Goal: Information Seeking & Learning: Learn about a topic

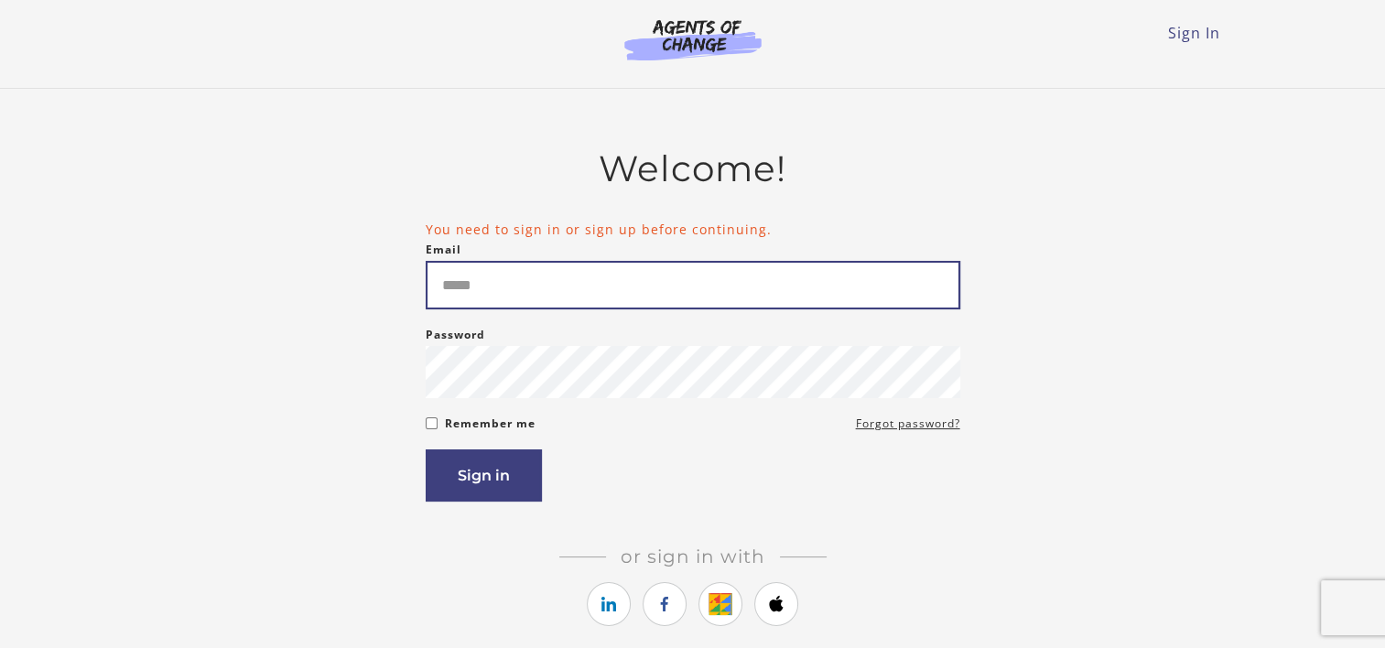
click at [609, 300] on input "Email" at bounding box center [693, 285] width 534 height 49
click at [543, 278] on input "Email" at bounding box center [693, 285] width 534 height 49
type input "**********"
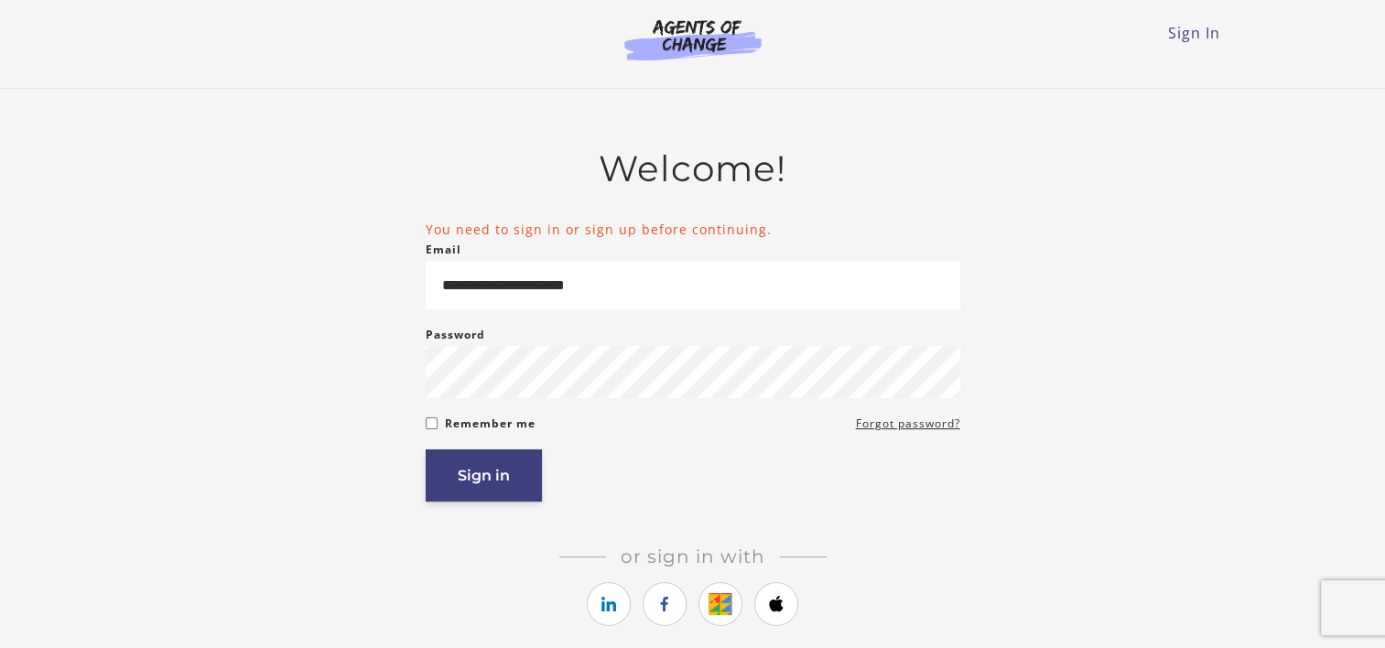
click at [498, 487] on button "Sign in" at bounding box center [484, 475] width 116 height 52
click at [479, 480] on button "Sign in" at bounding box center [484, 475] width 116 height 52
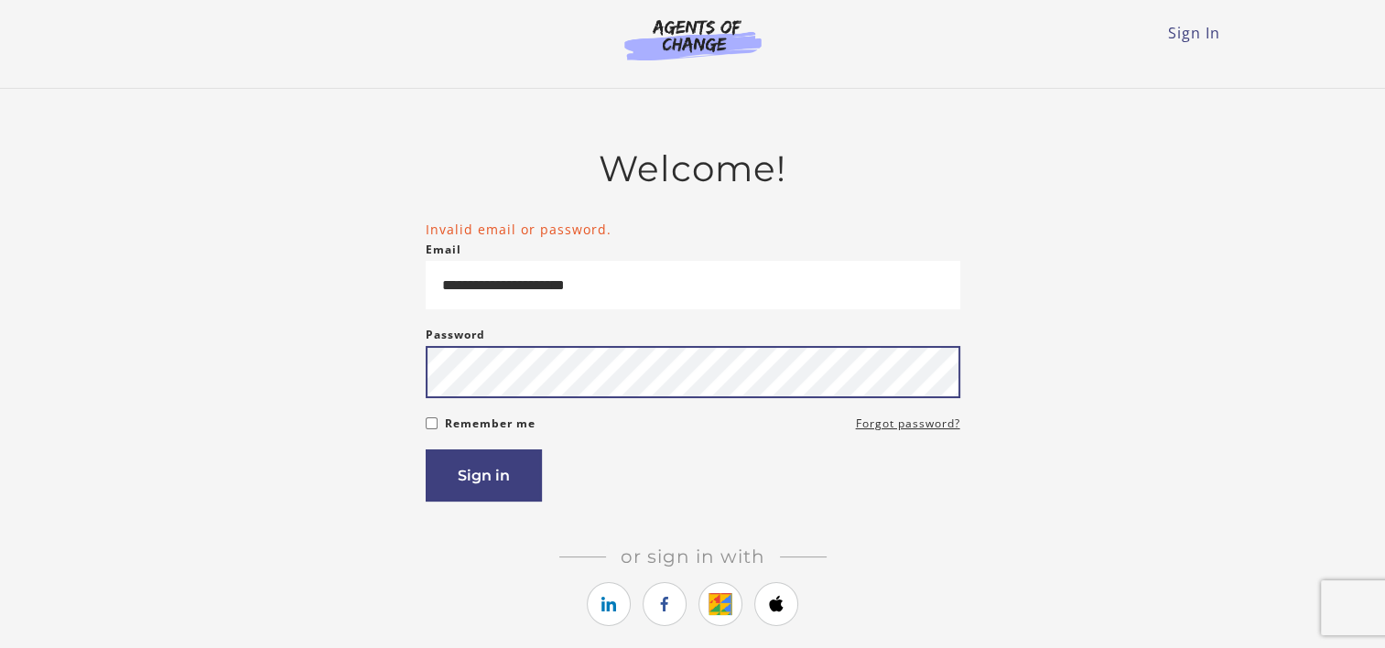
click at [426, 449] on button "Sign in" at bounding box center [484, 475] width 116 height 52
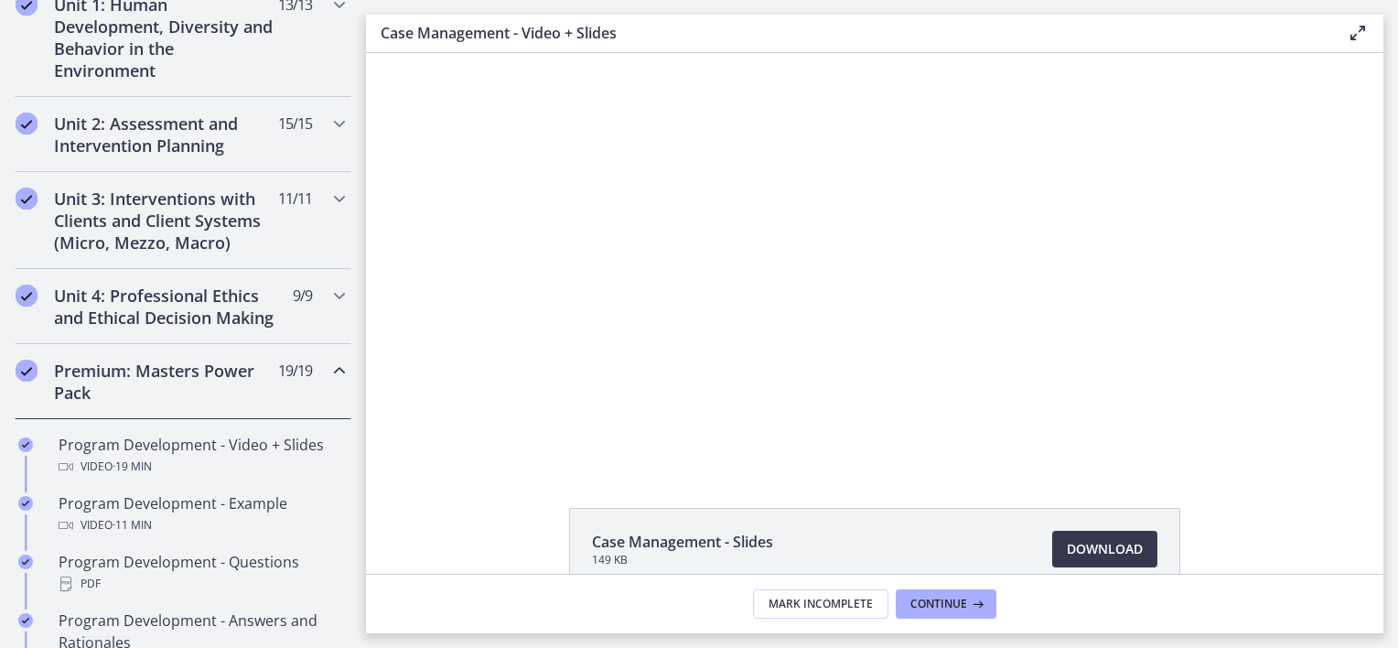
scroll to position [534, 0]
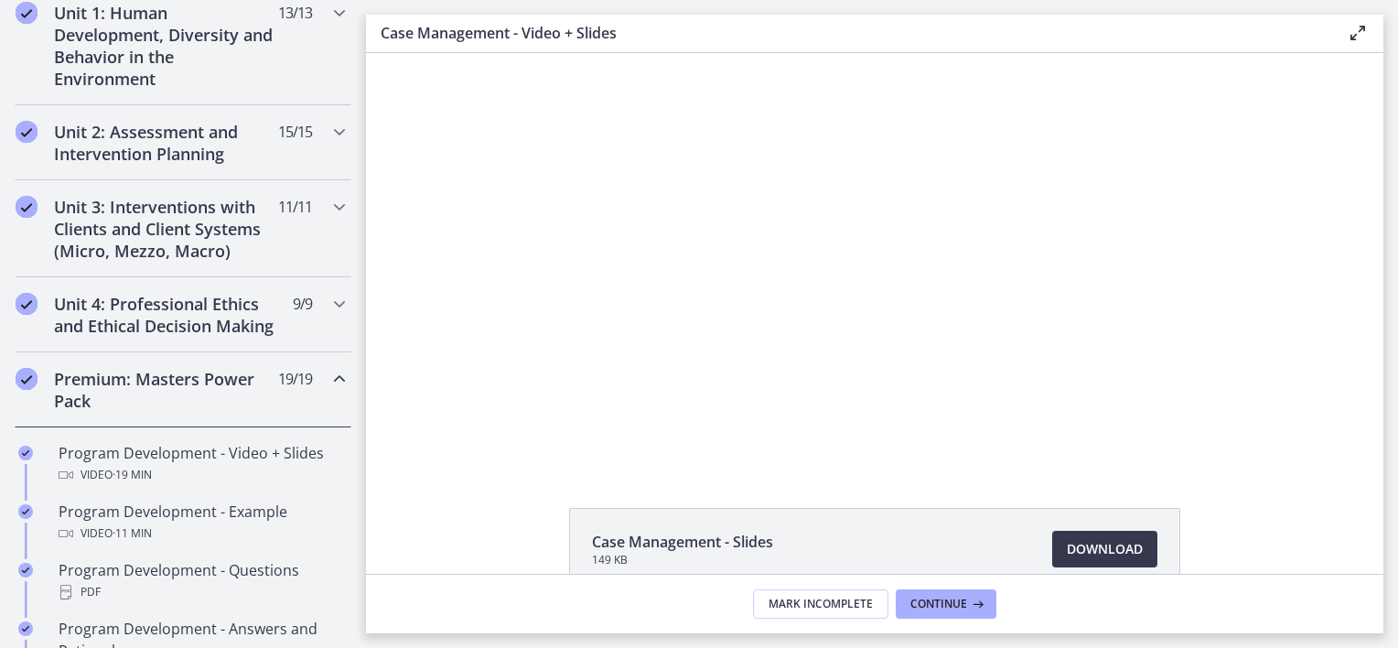
click at [329, 390] on icon "Chapters" at bounding box center [340, 379] width 22 height 22
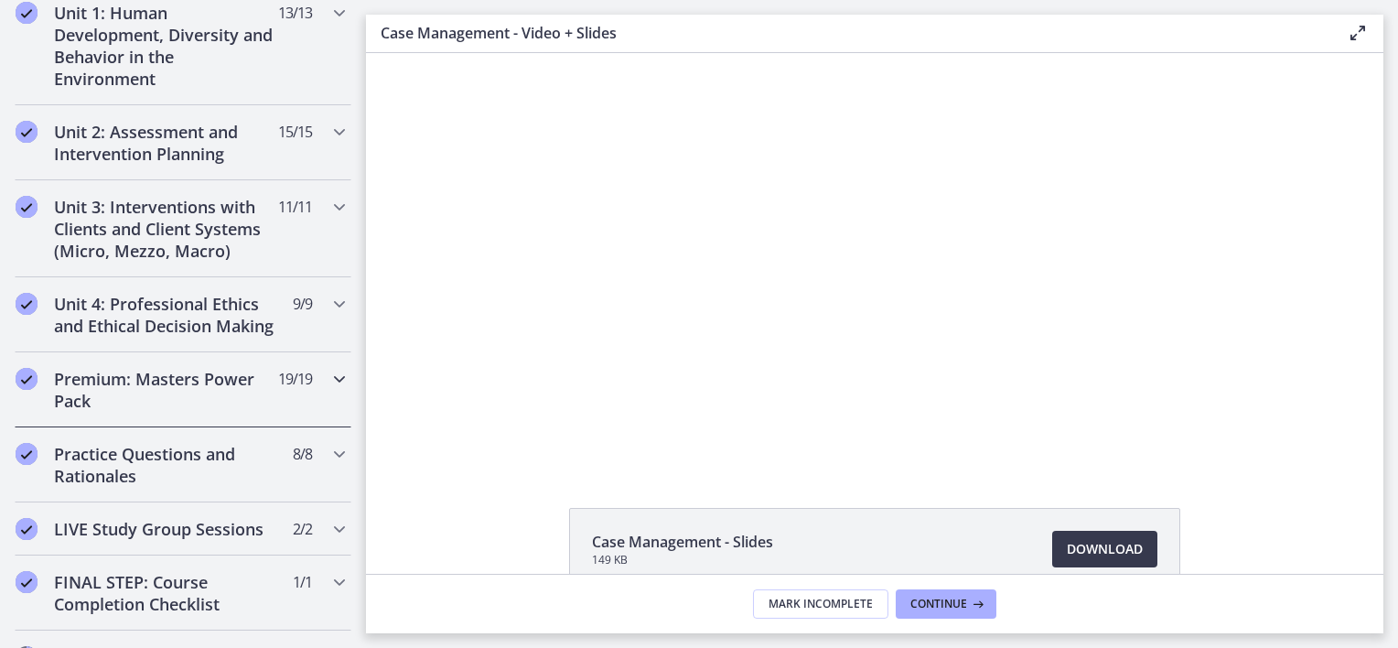
click at [329, 390] on icon "Chapters" at bounding box center [340, 379] width 22 height 22
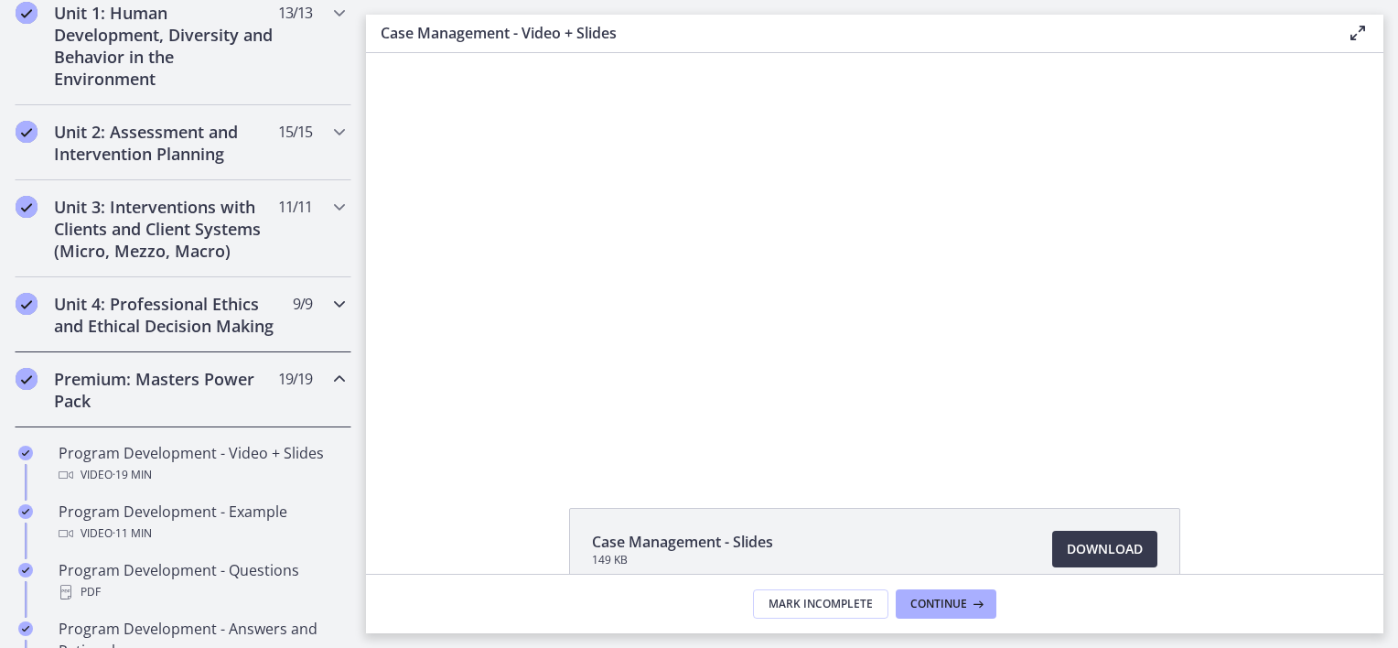
click at [329, 302] on icon "Chapters" at bounding box center [340, 304] width 22 height 22
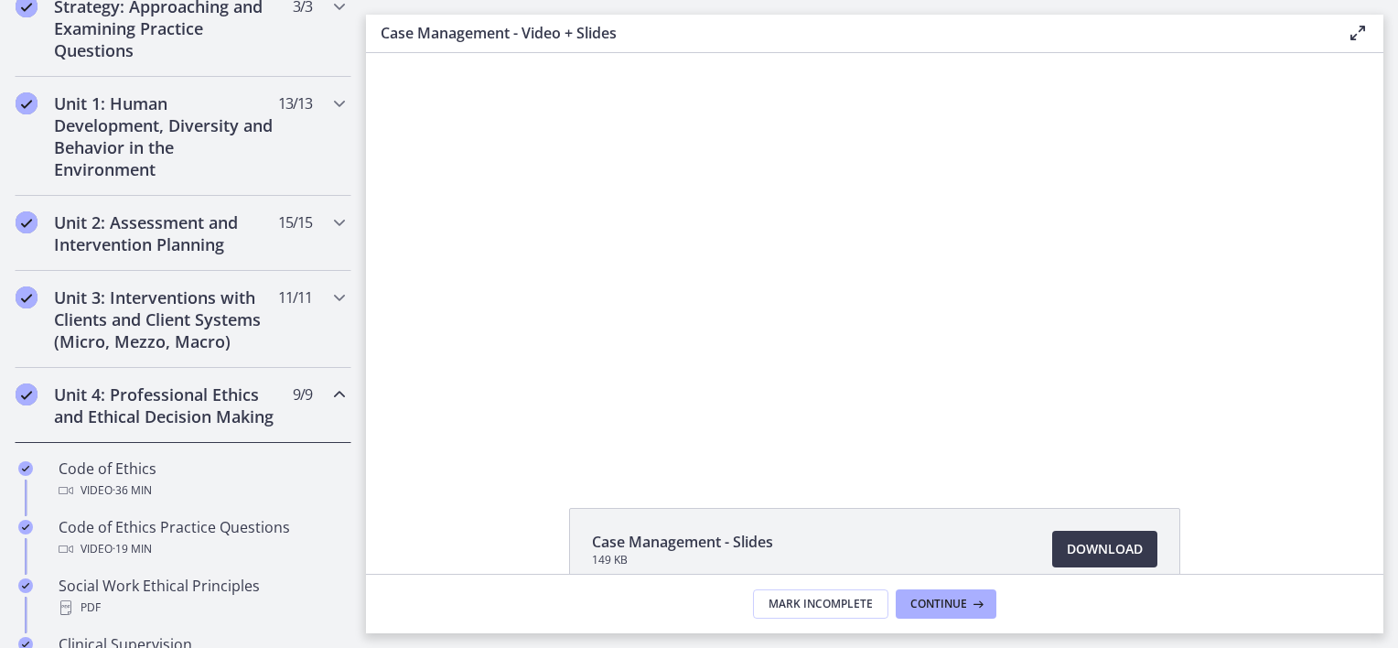
scroll to position [435, 0]
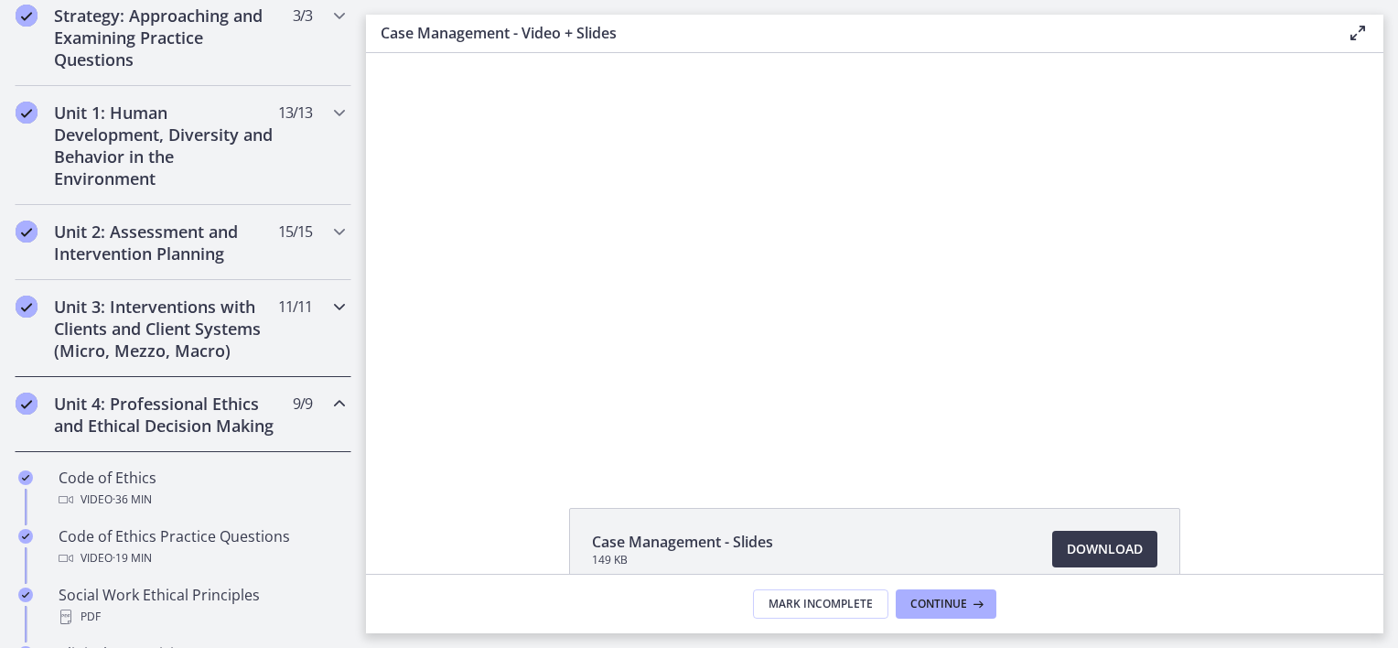
click at [330, 300] on icon "Chapters" at bounding box center [340, 307] width 22 height 22
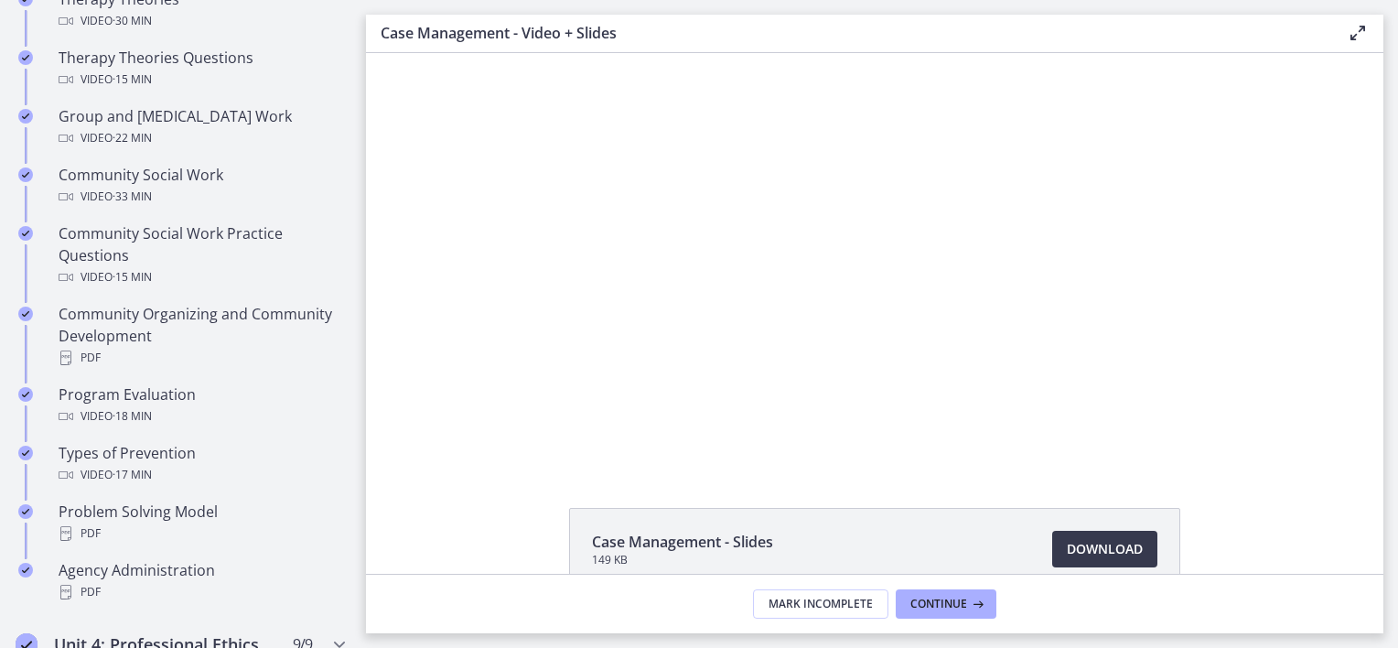
scroll to position [899, 0]
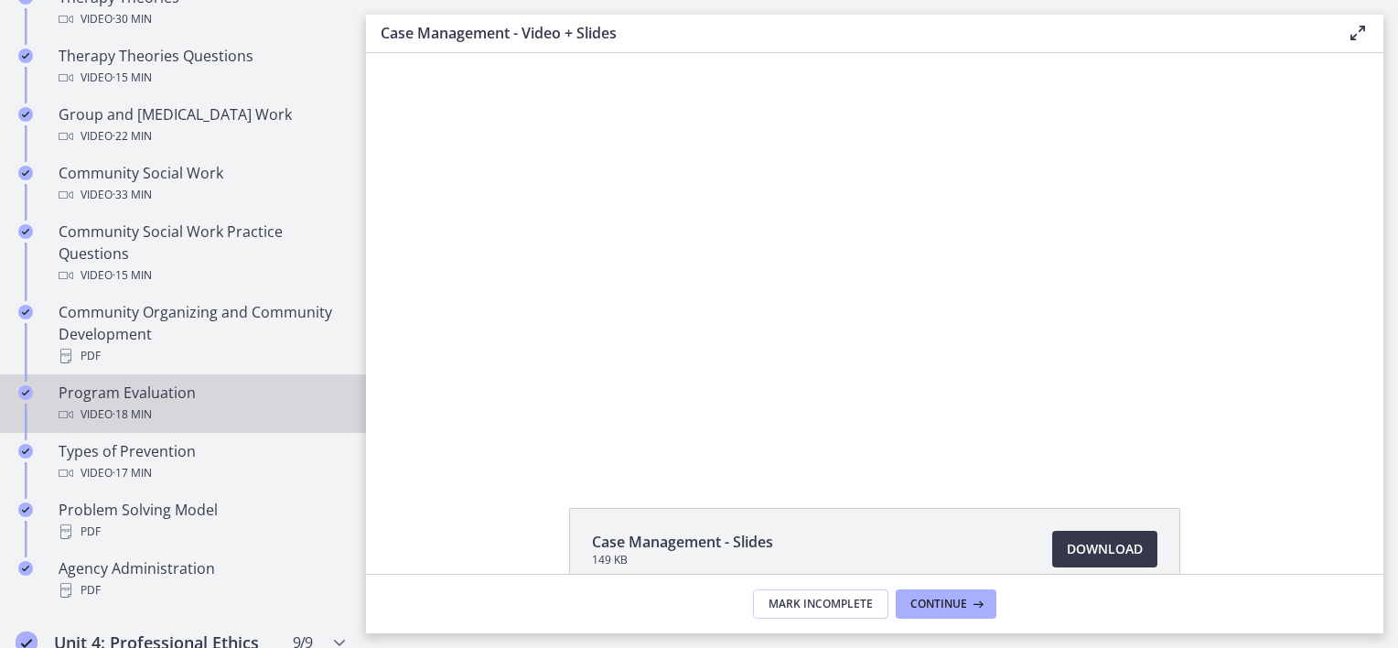
click at [165, 393] on div "Program Evaluation Video · 18 min" at bounding box center [202, 404] width 286 height 44
